Goal: Find specific page/section: Find specific page/section

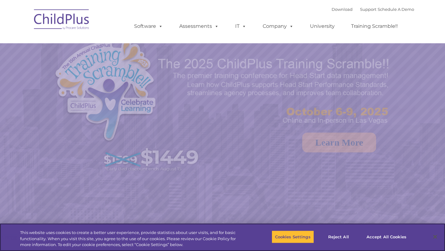
select select "MEDIUM"
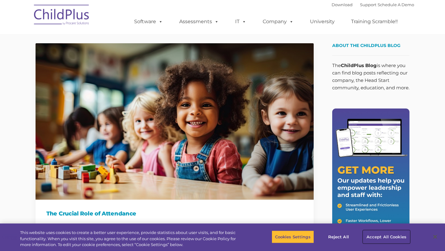
click at [378, 238] on button "Accept All Cookies" at bounding box center [386, 236] width 47 height 13
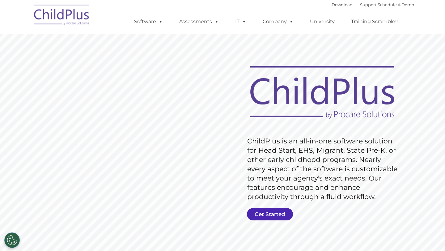
click at [253, 214] on link "Get Started" at bounding box center [270, 214] width 46 height 12
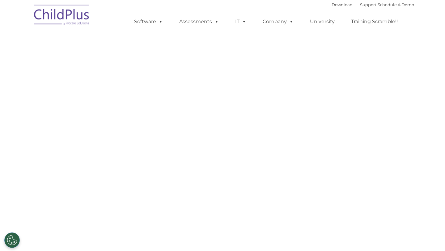
select select "MEDIUM"
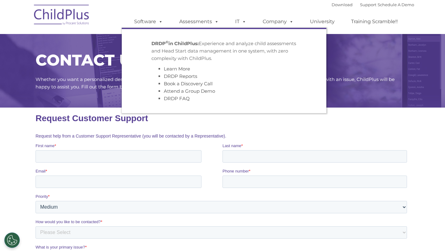
click at [184, 56] on p "DRDP © in ChildPlus: Experience and analyze child assessments and Head Start da…" at bounding box center [223, 51] width 145 height 22
click at [182, 39] on li "DRDP © in ChildPlus: Experience and analyze child assessments and Head Start da…" at bounding box center [224, 71] width 154 height 72
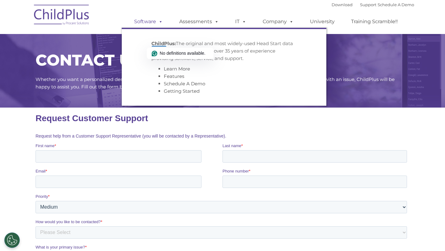
click at [158, 24] on span at bounding box center [159, 22] width 7 height 6
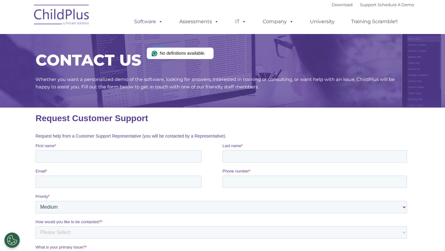
click at [158, 24] on span at bounding box center [159, 22] width 7 height 6
